Goal: Obtain resource: Download file/media

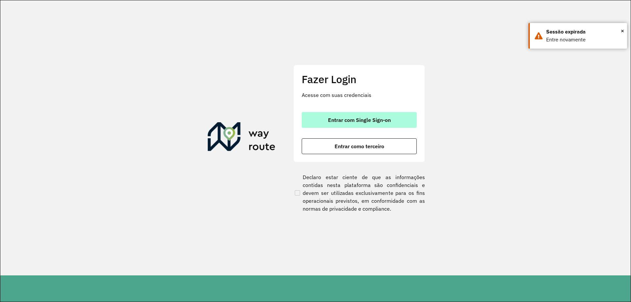
click at [364, 121] on span "Entrar com Single Sign-on" at bounding box center [359, 119] width 63 height 5
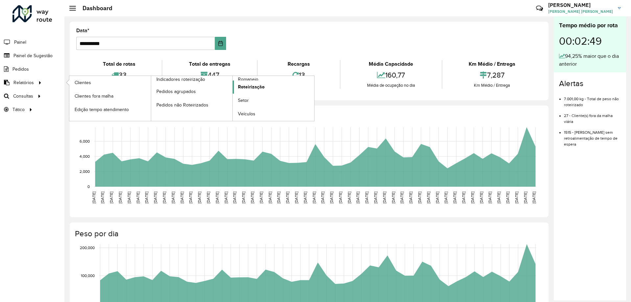
click at [260, 90] on span "Roteirização" at bounding box center [251, 86] width 27 height 7
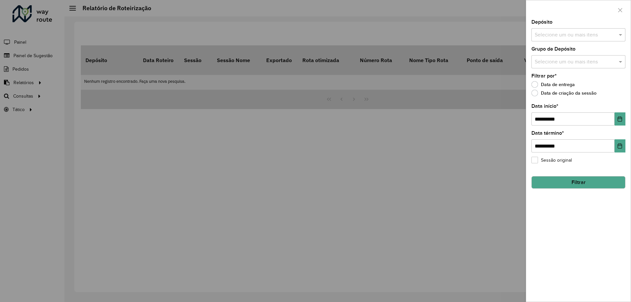
click at [575, 37] on input "text" at bounding box center [575, 35] width 84 height 8
click at [559, 66] on div "CDD [GEOGRAPHIC_DATA]" at bounding box center [578, 67] width 93 height 11
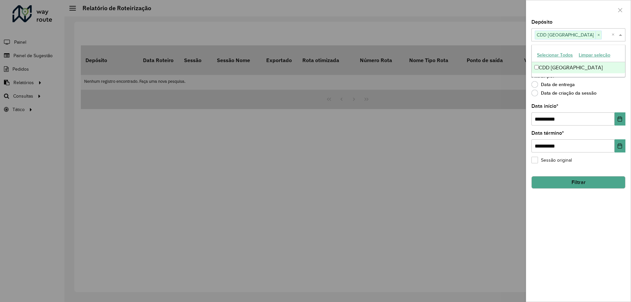
click at [620, 33] on span at bounding box center [621, 35] width 8 height 8
click at [613, 60] on input "text" at bounding box center [575, 62] width 84 height 8
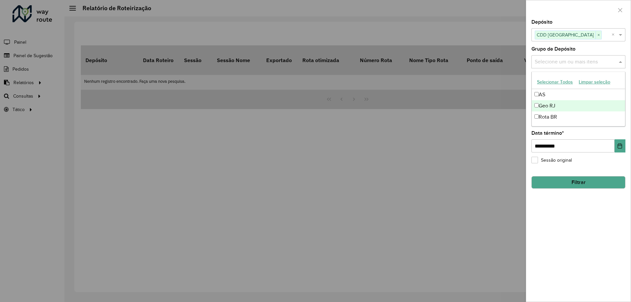
click at [548, 107] on div "Geo RJ" at bounding box center [578, 105] width 93 height 11
click at [623, 66] on span at bounding box center [621, 62] width 8 height 8
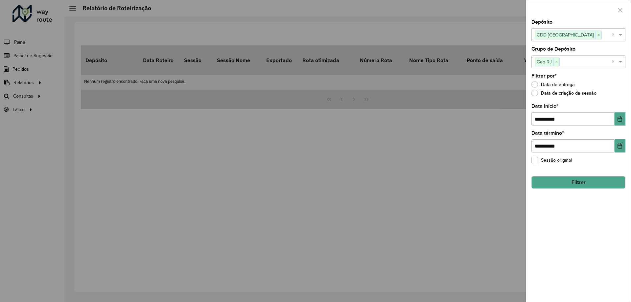
click at [584, 183] on button "Filtrar" at bounding box center [578, 182] width 94 height 12
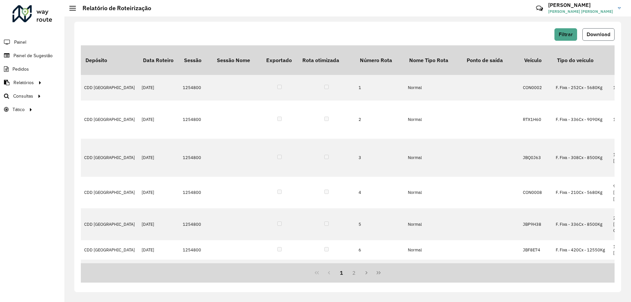
click at [602, 34] on span "Download" at bounding box center [598, 35] width 24 height 6
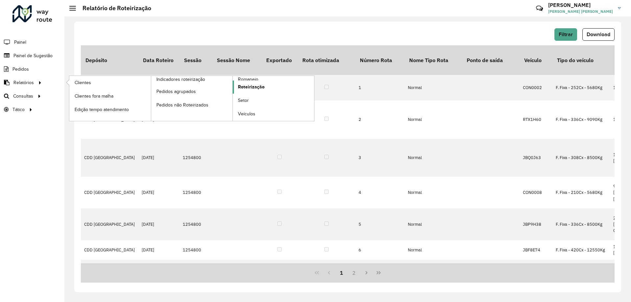
click at [249, 80] on link "Roteirização" at bounding box center [273, 86] width 81 height 13
click at [248, 78] on span "Romaneio" at bounding box center [248, 79] width 21 height 7
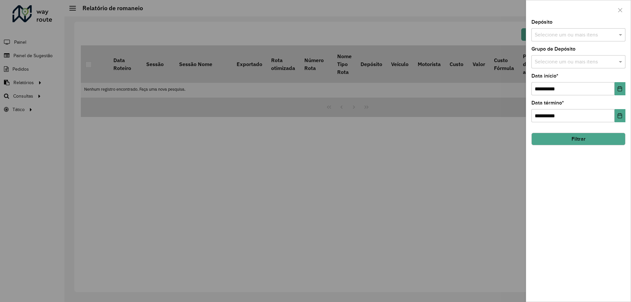
click at [580, 35] on input "text" at bounding box center [575, 35] width 84 height 8
click at [557, 70] on div "CDD [GEOGRAPHIC_DATA]" at bounding box center [578, 67] width 93 height 11
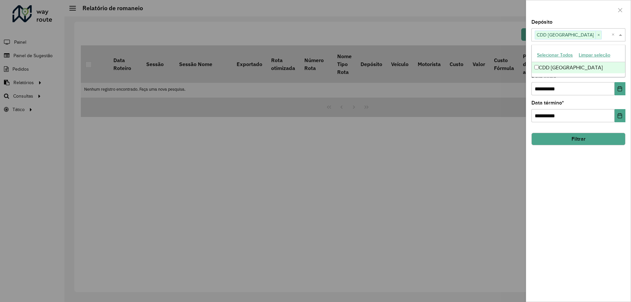
click at [624, 35] on span at bounding box center [621, 35] width 8 height 8
click at [618, 71] on div "**********" at bounding box center [578, 161] width 104 height 282
click at [615, 66] on input "text" at bounding box center [575, 62] width 84 height 8
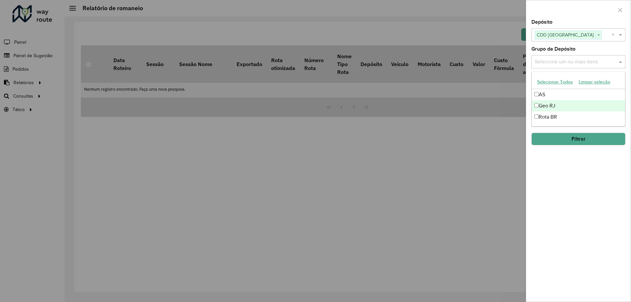
click at [551, 107] on div "Geo RJ" at bounding box center [578, 105] width 93 height 11
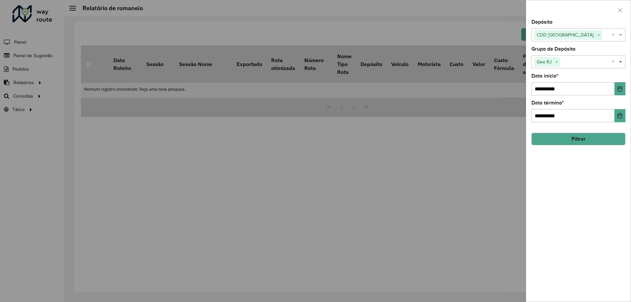
click at [620, 62] on span at bounding box center [621, 62] width 8 height 8
click at [619, 88] on icon "Choose Date" at bounding box center [619, 88] width 5 height 5
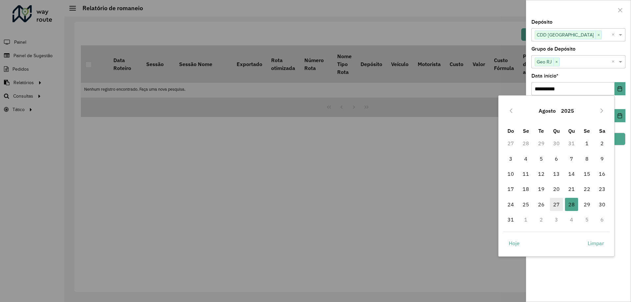
click at [557, 206] on span "27" at bounding box center [556, 204] width 13 height 13
type input "**********"
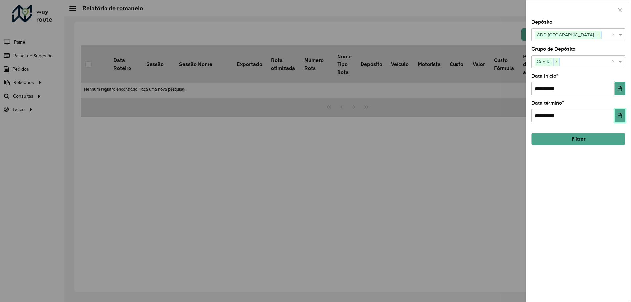
click at [619, 114] on icon "Choose Date" at bounding box center [620, 115] width 4 height 5
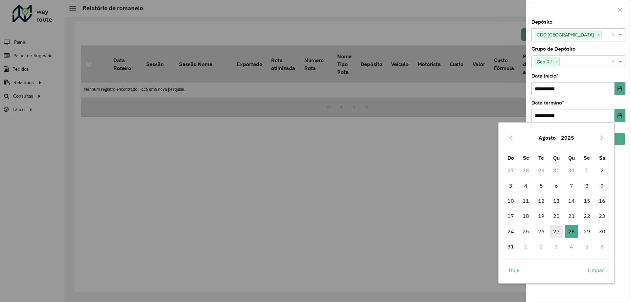
click at [558, 229] on span "27" at bounding box center [556, 231] width 13 height 13
type input "**********"
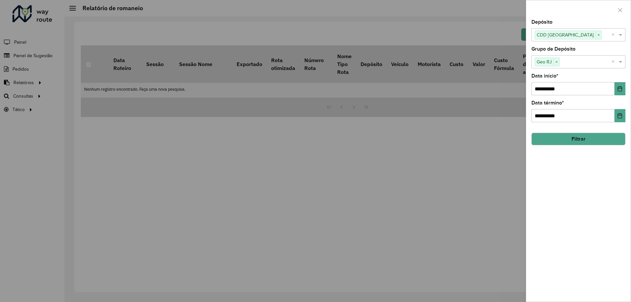
click at [576, 139] on button "Filtrar" at bounding box center [578, 139] width 94 height 12
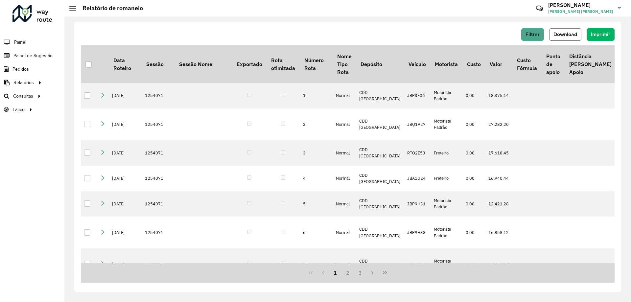
click at [572, 31] on button "Download" at bounding box center [565, 34] width 32 height 12
